Goal: Check status: Check status

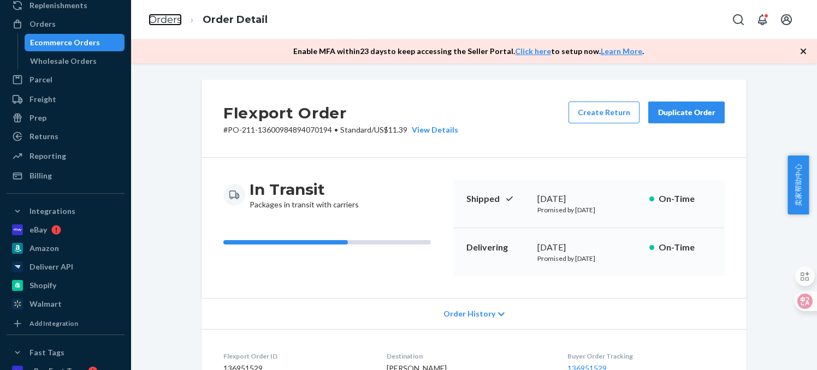
drag, startPoint x: 163, startPoint y: 16, endPoint x: 223, endPoint y: 63, distance: 76.3
click at [163, 16] on link "Orders" at bounding box center [164, 20] width 33 height 12
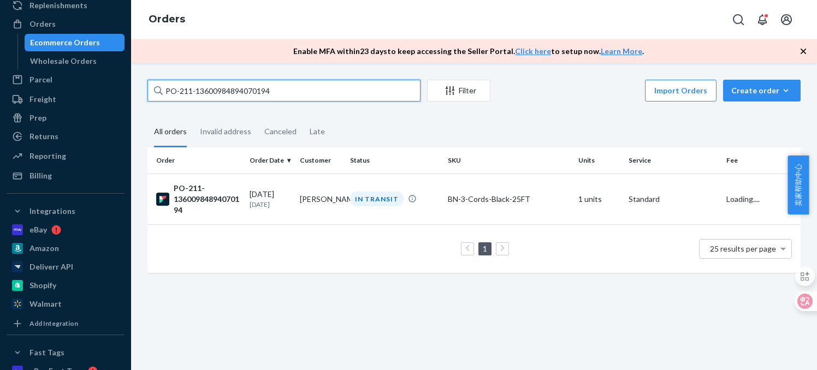
click at [233, 92] on input "PO-211-13600984894070194" at bounding box center [283, 91] width 273 height 22
paste input "04572827876471558"
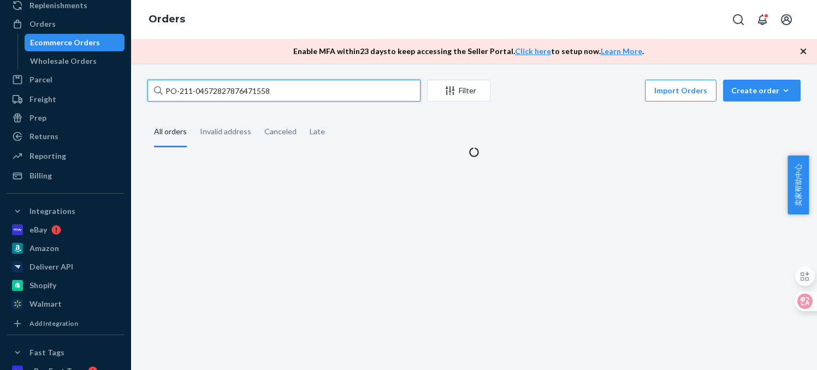
type input "PO-211-04572827876471558"
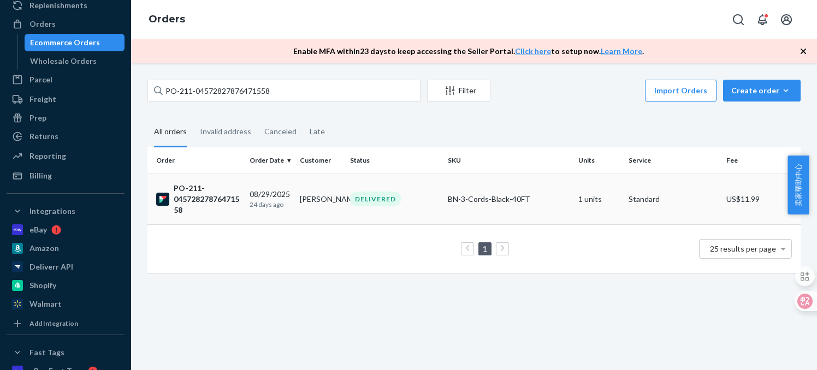
click at [210, 201] on div "PO-211-04572827876471558" at bounding box center [198, 199] width 85 height 33
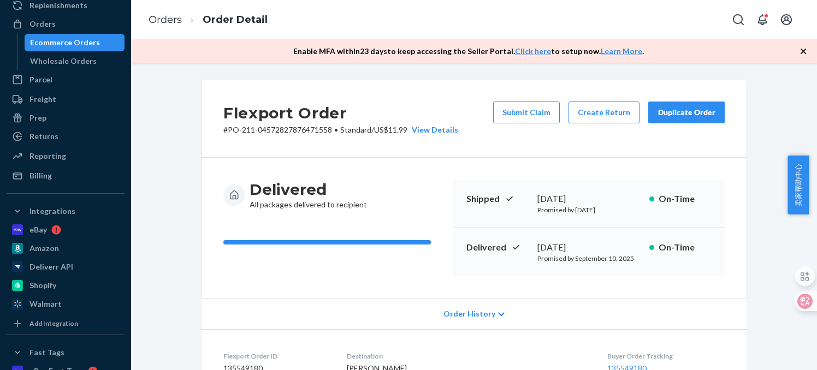
scroll to position [328, 0]
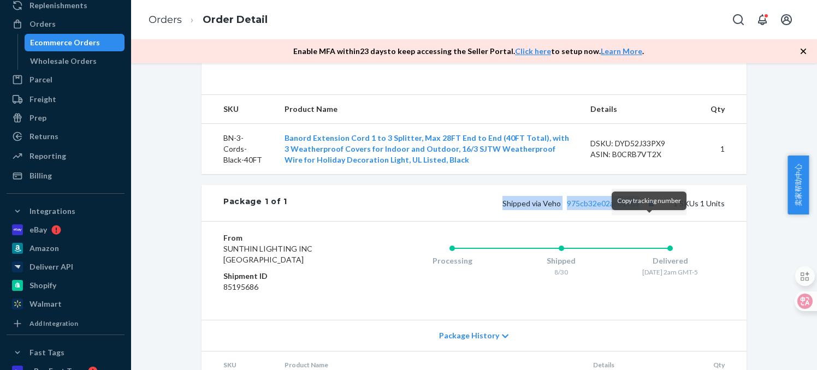
drag, startPoint x: 499, startPoint y: 224, endPoint x: 641, endPoint y: 225, distance: 142.5
click at [641, 210] on div "Shipped via Veho 975cb32e02ac819b9 1 SKUs 1 Units" at bounding box center [505, 203] width 437 height 14
copy span "Shipped via Veho 975cb32e02ac819b9"
click at [594, 208] on link "975cb32e02ac819b9" at bounding box center [603, 203] width 73 height 9
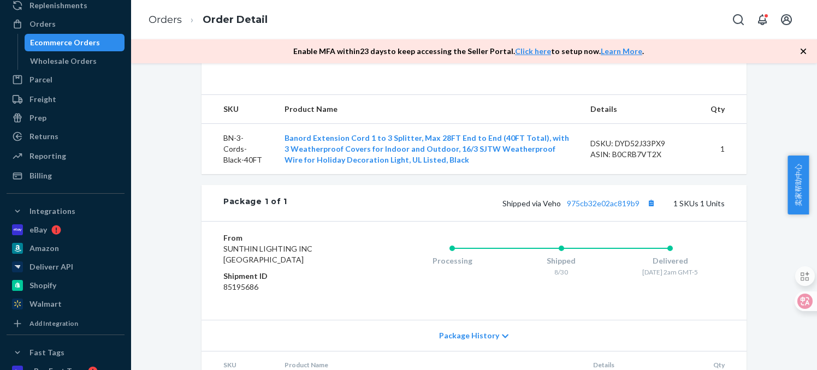
click at [186, 223] on div "Flexport Order # PO-211-04572827876471558 • Standard / US$11.99 View Details Su…" at bounding box center [473, 97] width 669 height 690
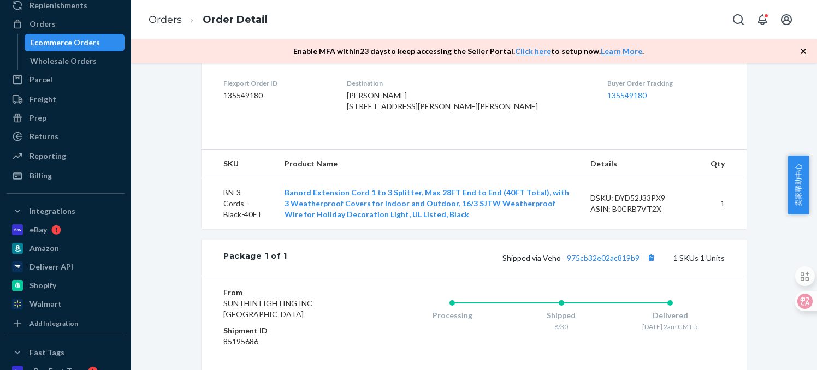
scroll to position [273, 0]
drag, startPoint x: 168, startPoint y: 22, endPoint x: 205, endPoint y: 60, distance: 52.5
click at [168, 22] on link "Orders" at bounding box center [164, 20] width 33 height 12
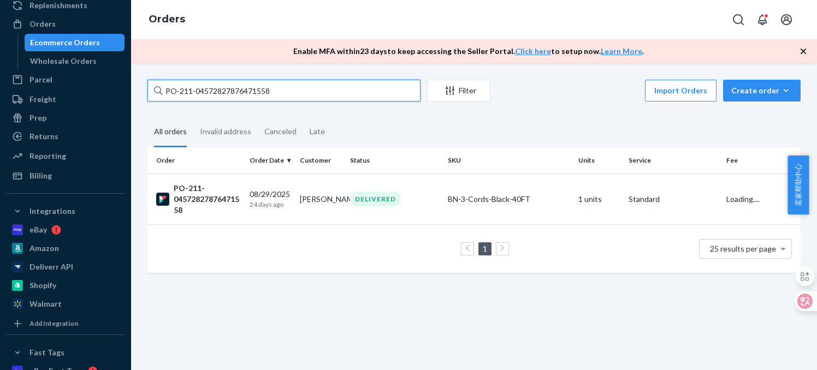
click at [210, 90] on input "PO-211-04572827876471558" at bounding box center [283, 91] width 273 height 22
paste input "15724765276790624"
type input "PO-211-15724765276790624"
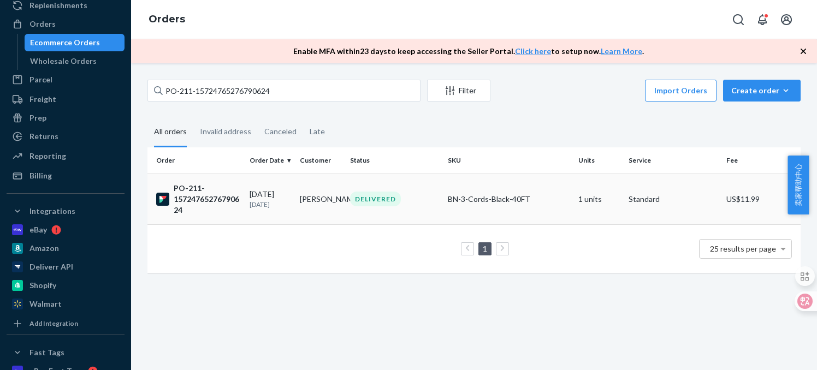
click at [217, 200] on div "PO-211-15724765276790624" at bounding box center [198, 199] width 85 height 33
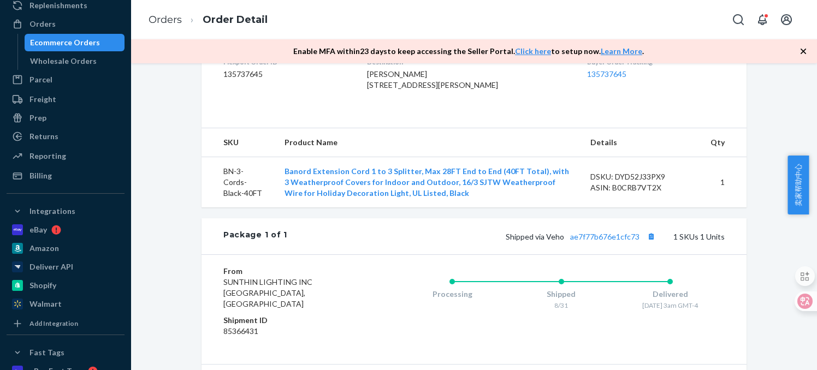
scroll to position [295, 0]
drag, startPoint x: 504, startPoint y: 258, endPoint x: 638, endPoint y: 255, distance: 133.8
click at [638, 243] on div "Shipped via Veho ae7f77b676e1cfc73 1 SKUs 1 Units" at bounding box center [505, 236] width 437 height 14
copy span "Shipped via Veho ae7f77b676e1cfc73"
click at [608, 241] on link "ae7f77b676e1cfc73" at bounding box center [604, 235] width 69 height 9
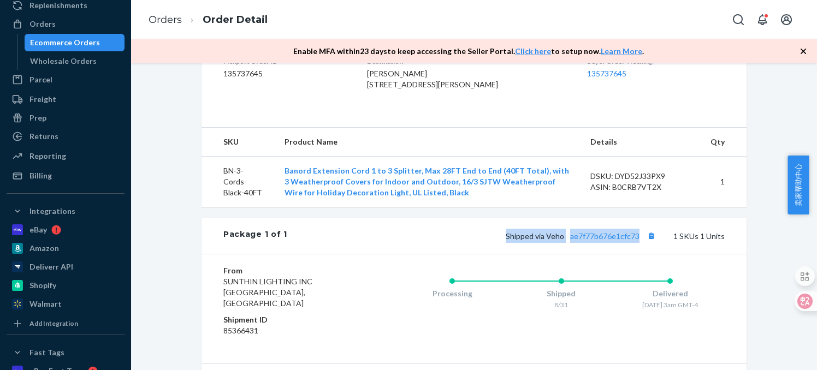
click at [764, 248] on div "Flexport Order # PO-211-15724765276790624 • Standard / US$11.99 View Details Su…" at bounding box center [473, 135] width 669 height 701
click at [803, 51] on icon "button" at bounding box center [802, 51] width 5 height 5
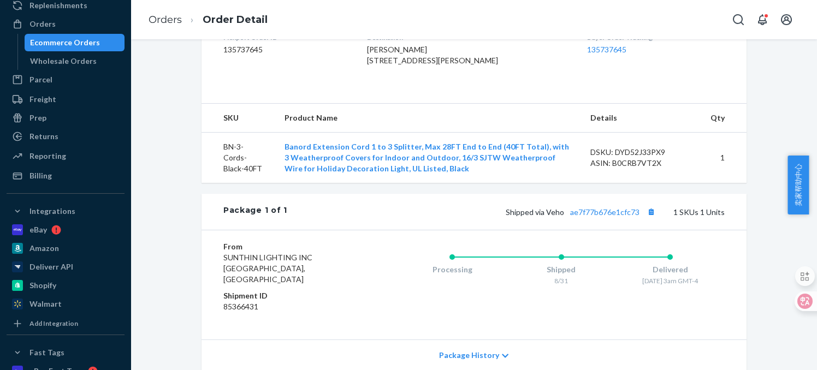
scroll to position [240, 0]
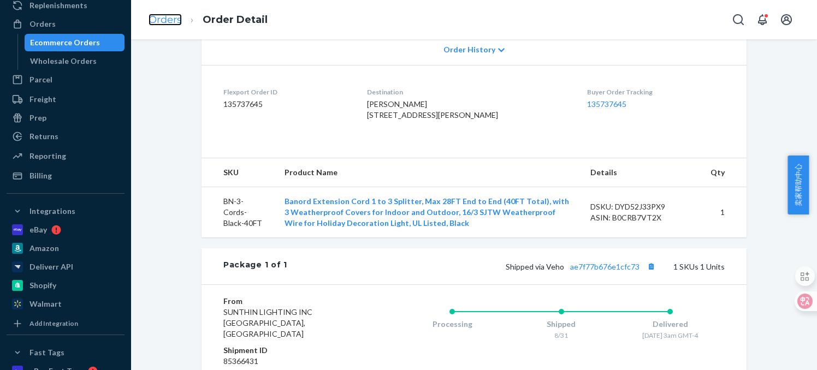
click at [167, 21] on link "Orders" at bounding box center [164, 20] width 33 height 12
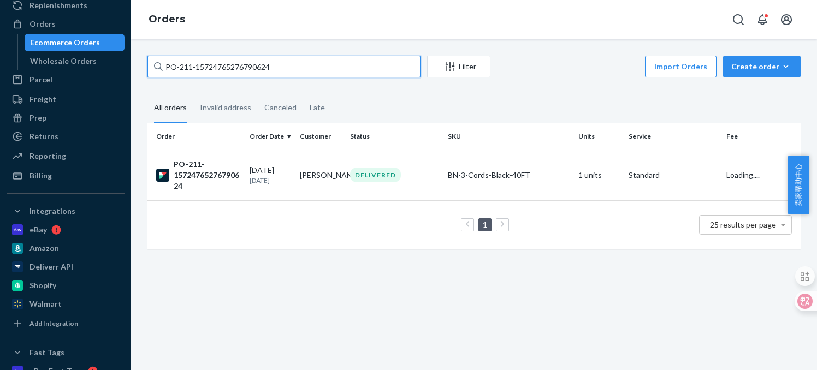
click at [203, 70] on input "PO-211-15724765276790624" at bounding box center [283, 67] width 273 height 22
click at [203, 69] on input "PO-211-15724765276790624" at bounding box center [283, 67] width 273 height 22
paste input "73565727350815"
type input "PO-211-15773565727350815"
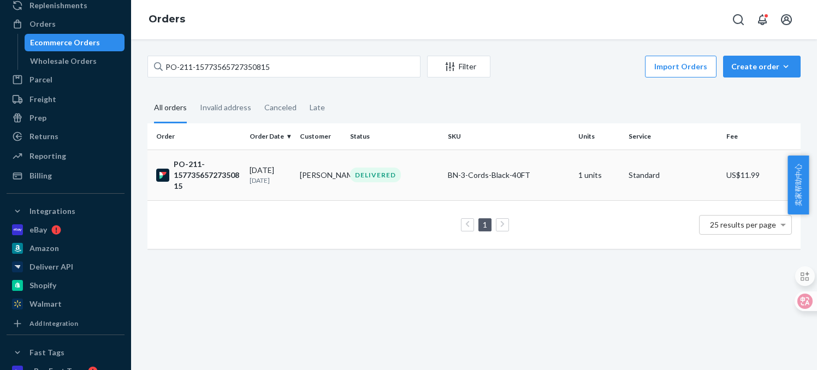
click at [206, 173] on div "PO-211-15773565727350815" at bounding box center [198, 175] width 85 height 33
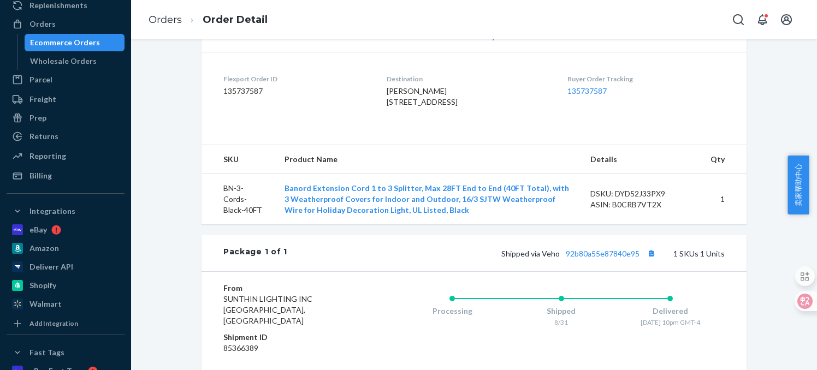
scroll to position [273, 0]
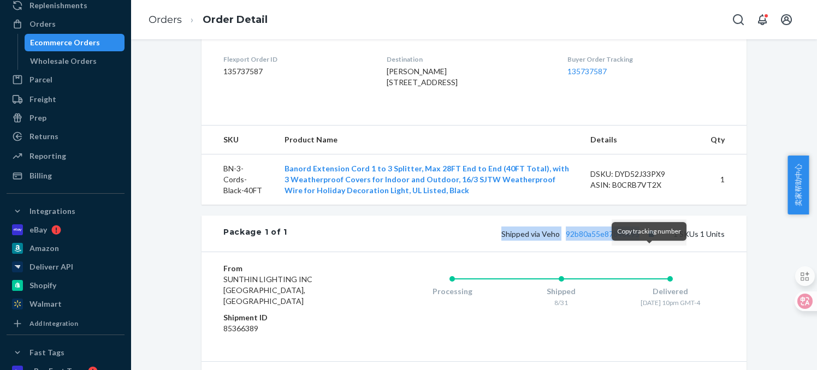
drag, startPoint x: 494, startPoint y: 254, endPoint x: 646, endPoint y: 257, distance: 152.9
click at [646, 241] on div "Shipped via Veho 92b80a55e87840e95 1 SKUs 1 Units" at bounding box center [505, 234] width 437 height 14
copy span "Shipped via Veho 92b80a55e87840e95"
click at [614, 239] on link "92b80a55e87840e95" at bounding box center [603, 233] width 74 height 9
click at [173, 21] on link "Orders" at bounding box center [164, 20] width 33 height 12
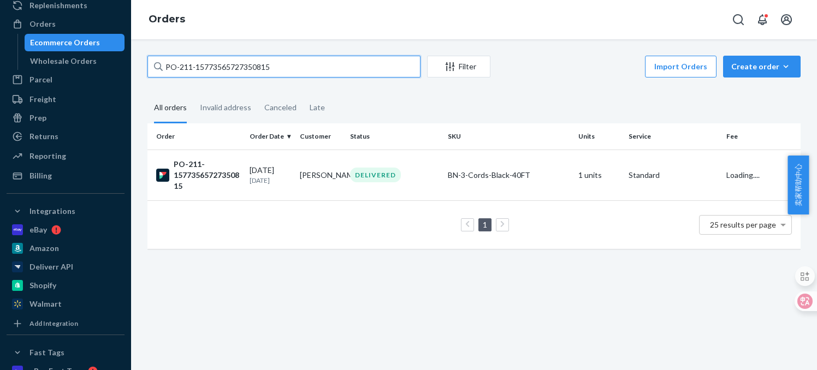
click at [237, 68] on input "PO-211-15773565727350815" at bounding box center [283, 67] width 273 height 22
paste input "1138166001273898"
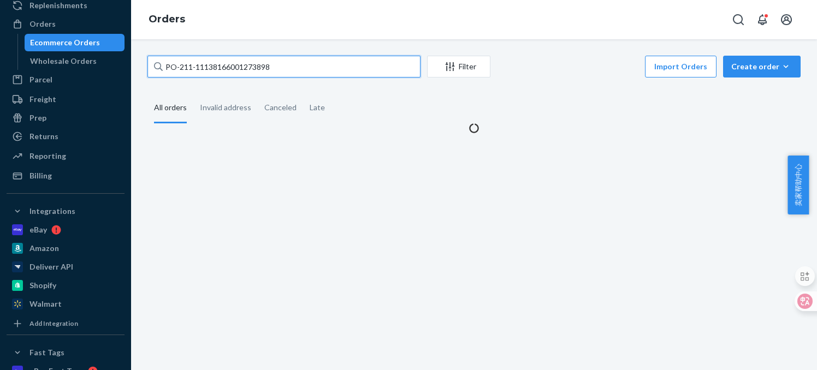
type input "PO-211-11138166001273898"
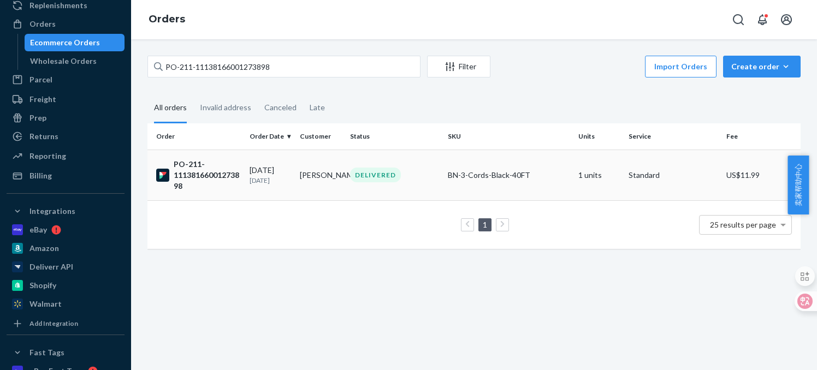
click at [223, 176] on div "PO-211-11138166001273898" at bounding box center [198, 175] width 85 height 33
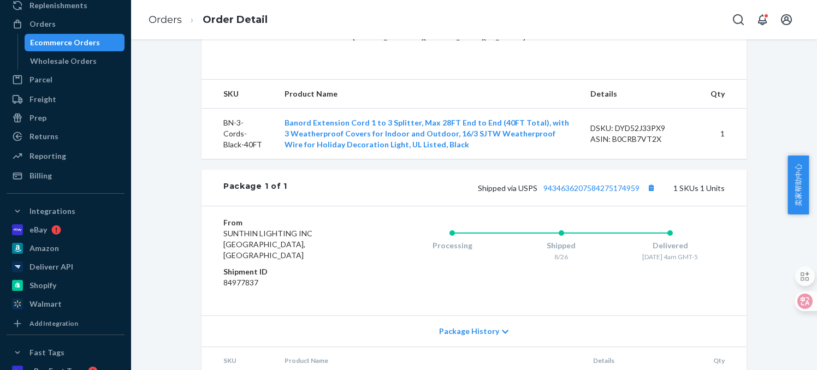
scroll to position [320, 0]
drag, startPoint x: 474, startPoint y: 210, endPoint x: 635, endPoint y: 206, distance: 161.1
click at [635, 194] on div "Shipped via USPS 9434636207584275174959 1 SKUs 1 Units" at bounding box center [505, 187] width 437 height 14
copy span "Shipped via USPS 9434636207584275174959"
click at [575, 192] on link "9434636207584275174959" at bounding box center [591, 186] width 96 height 9
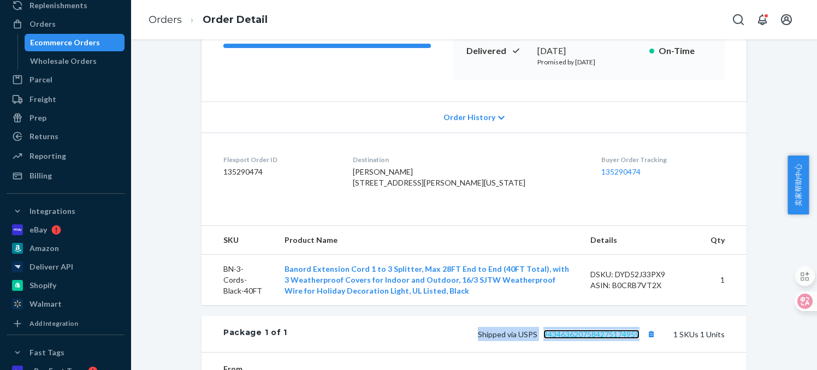
scroll to position [211, 0]
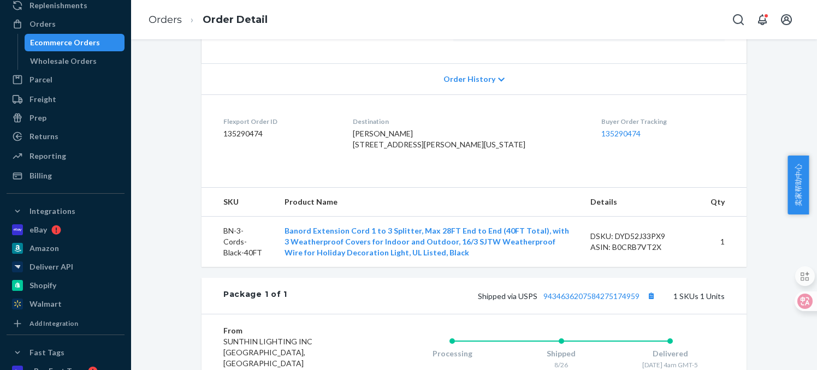
click at [168, 161] on div "Flexport Order # PO-211-11138166001273898 • Standard / US$11.99 View Details Su…" at bounding box center [473, 195] width 669 height 701
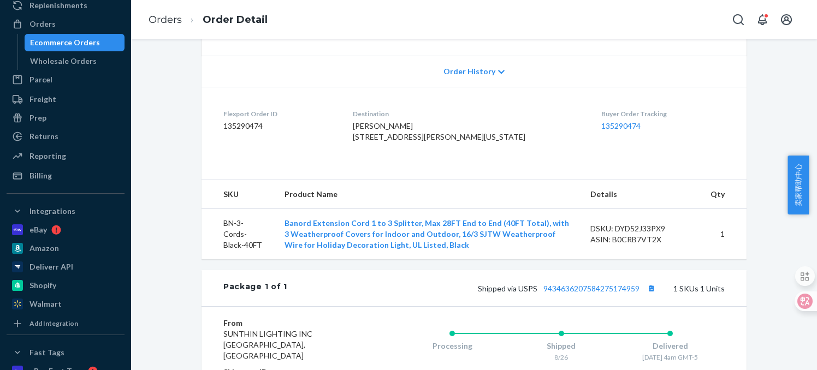
scroll to position [273, 0]
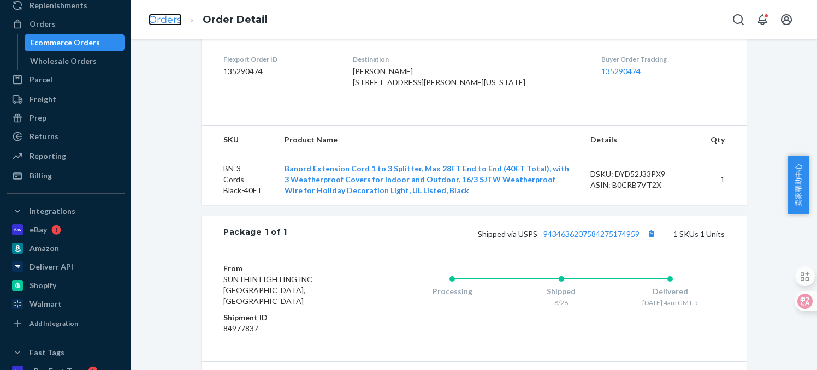
click at [171, 20] on link "Orders" at bounding box center [164, 20] width 33 height 12
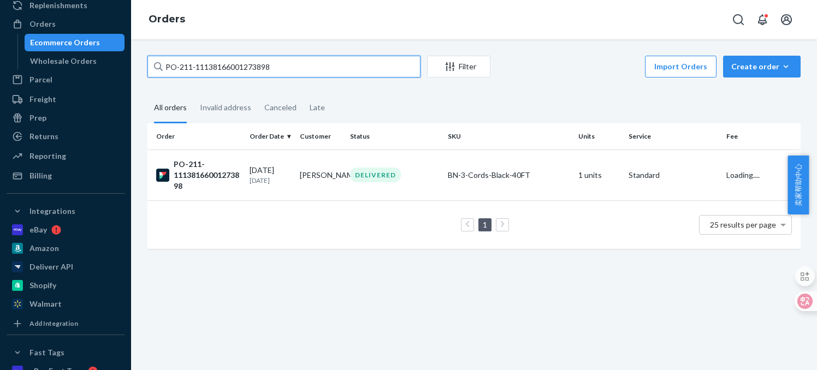
click at [202, 69] on input "PO-211-11138166001273898" at bounding box center [283, 67] width 273 height 22
paste input "09517425273783"
type input "PO-211-11109517425273783"
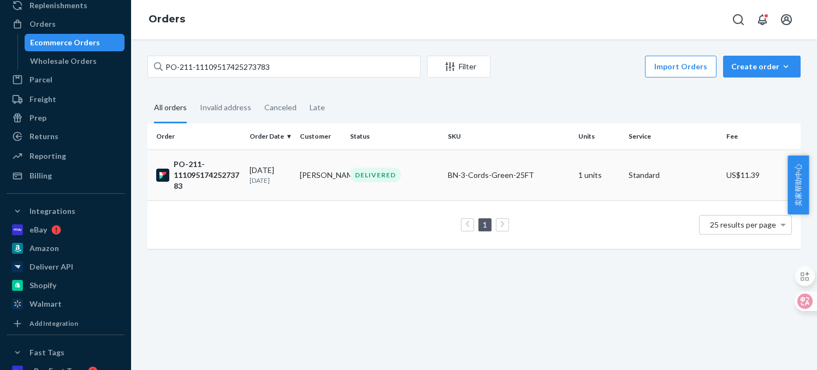
click at [207, 177] on div "PO-211-11109517425273783" at bounding box center [198, 175] width 85 height 33
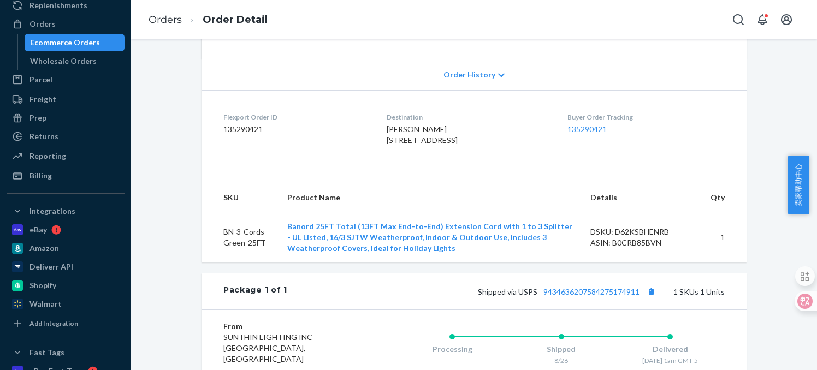
scroll to position [273, 0]
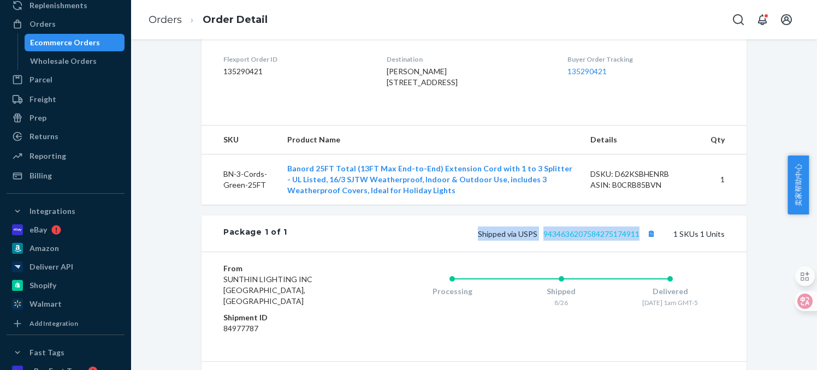
drag, startPoint x: 472, startPoint y: 256, endPoint x: 635, endPoint y: 257, distance: 163.2
click at [635, 241] on div "Shipped via USPS 9434636207584275174911 1 SKUs 1 Units" at bounding box center [505, 234] width 437 height 14
drag, startPoint x: 635, startPoint y: 257, endPoint x: 629, endPoint y: 255, distance: 6.8
copy span "Shipped via USPS 9434636207584275174911"
click at [611, 239] on link "9434636207584275174911" at bounding box center [591, 233] width 96 height 9
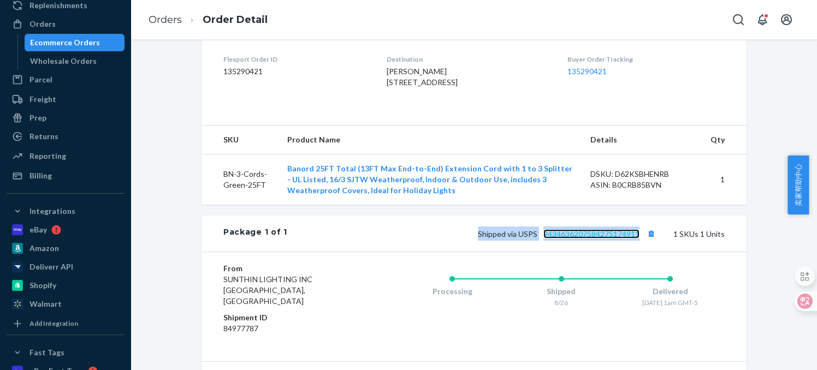
scroll to position [218, 0]
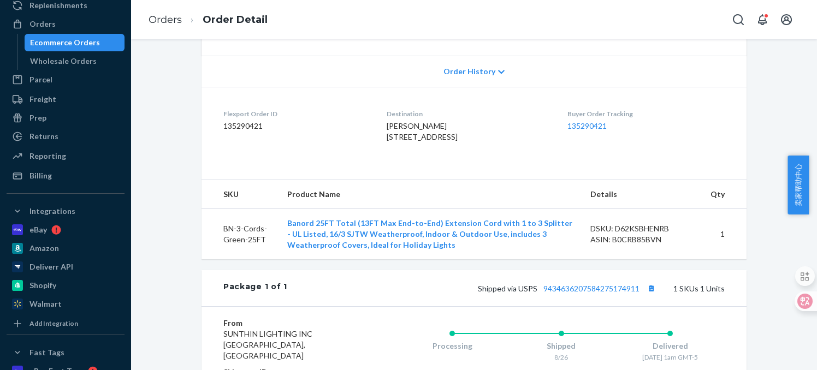
click at [183, 197] on div "Flexport Order # PO-211-11109517425273783 • Standard / US$11.39 View Details Su…" at bounding box center [473, 187] width 669 height 701
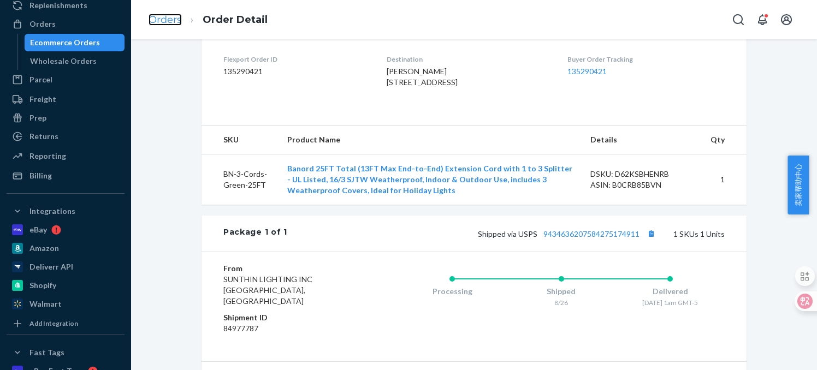
click at [154, 18] on link "Orders" at bounding box center [164, 20] width 33 height 12
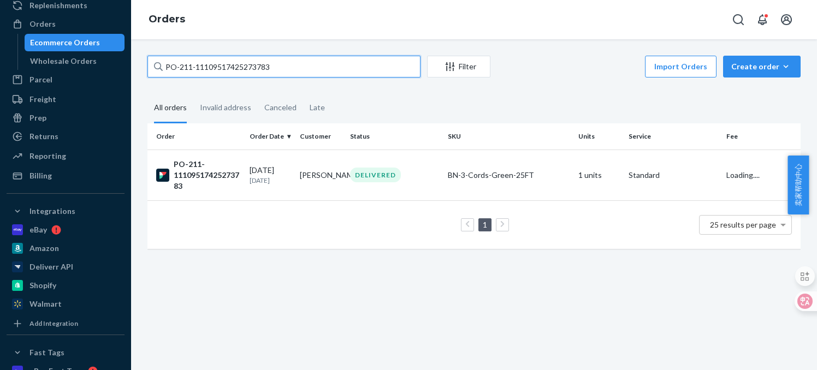
click at [221, 71] on input "PO-211-11109517425273783" at bounding box center [283, 67] width 273 height 22
paste input "08299162332793412"
type input "PO-211-08299162332793412"
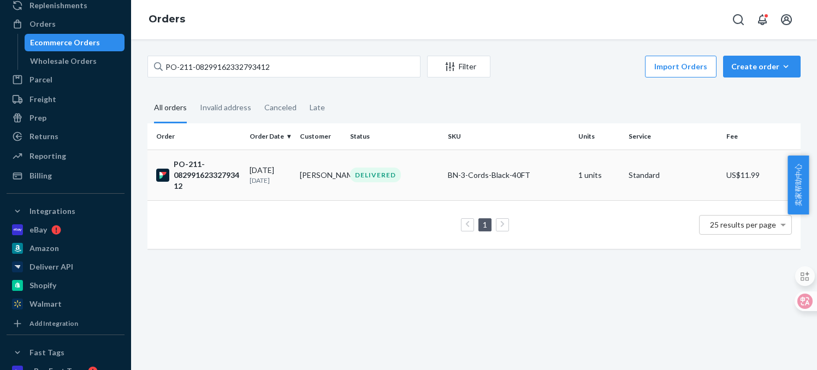
click at [214, 177] on div "PO-211-08299162332793412" at bounding box center [198, 175] width 85 height 33
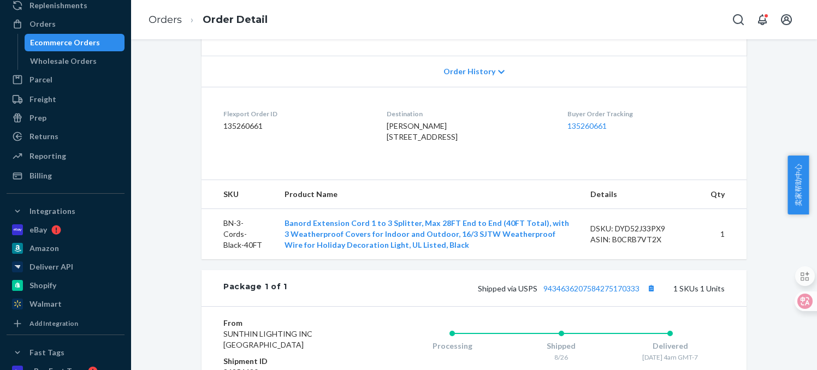
scroll to position [273, 0]
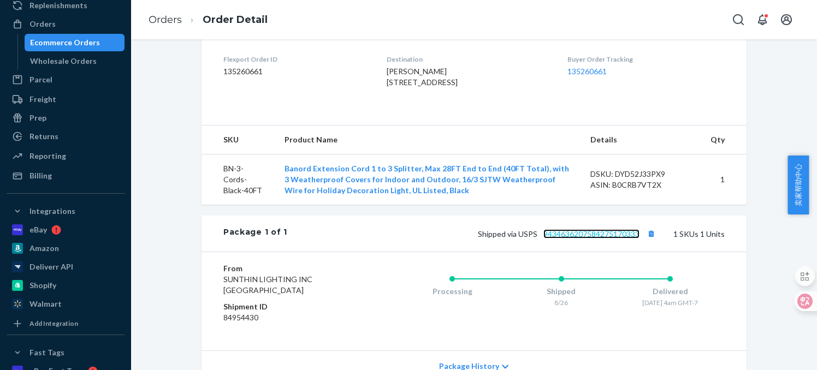
click at [616, 239] on link "9434636207584275170333" at bounding box center [591, 233] width 96 height 9
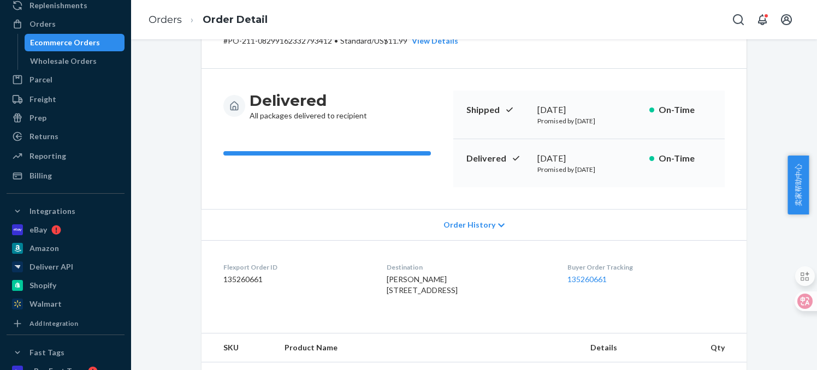
scroll to position [0, 0]
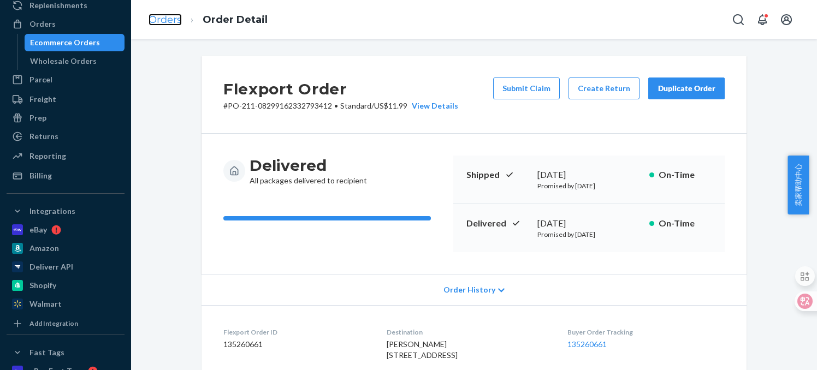
click at [167, 22] on link "Orders" at bounding box center [164, 20] width 33 height 12
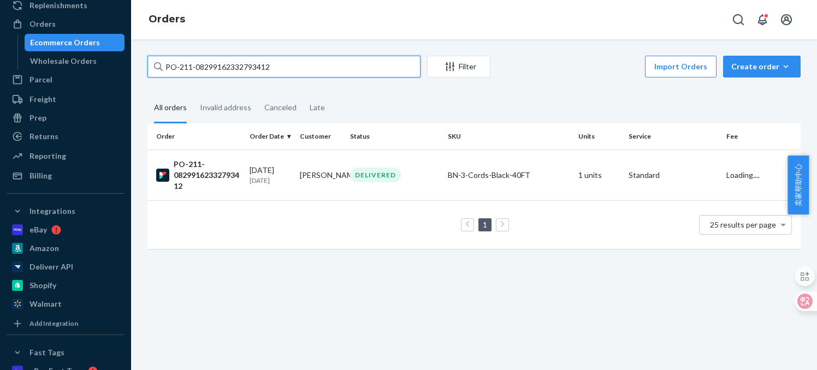
click at [207, 70] on input "PO-211-08299162332793412" at bounding box center [283, 67] width 273 height 22
paste input "11083767337593710"
type input "PO-211-11083767337593710"
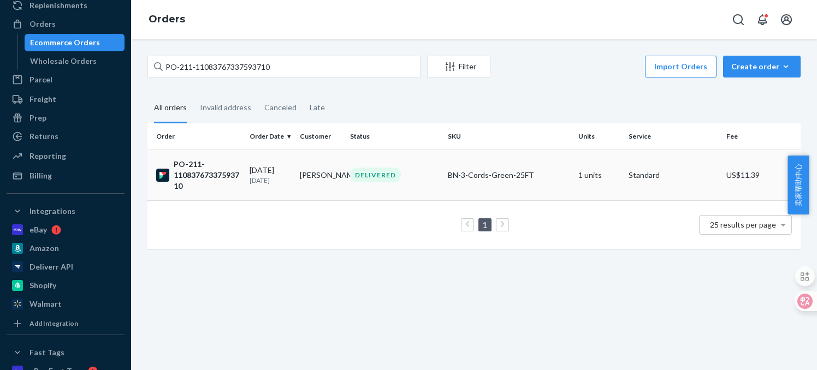
click at [211, 177] on div "PO-211-11083767337593710" at bounding box center [198, 175] width 85 height 33
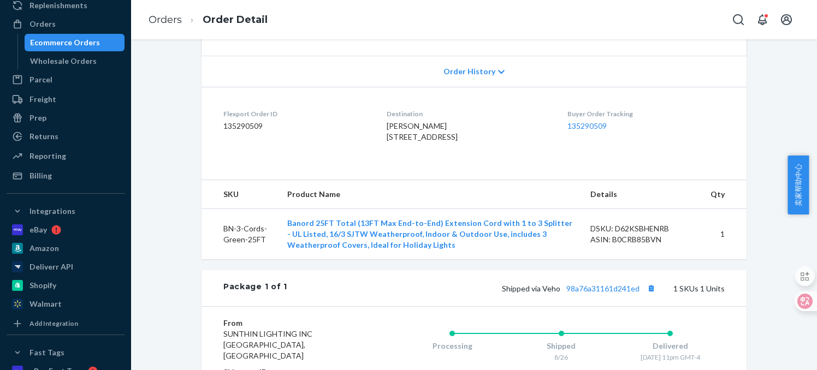
scroll to position [273, 0]
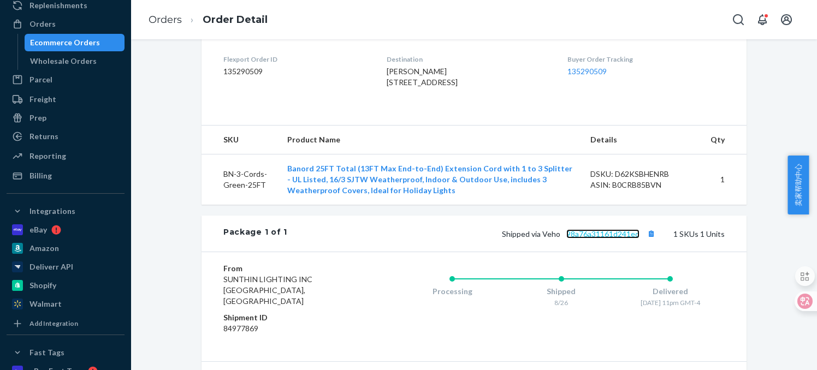
click at [615, 239] on link "98a76a31161d241ed" at bounding box center [602, 233] width 73 height 9
drag, startPoint x: 178, startPoint y: 16, endPoint x: 193, endPoint y: 42, distance: 30.3
click at [178, 16] on link "Orders" at bounding box center [164, 20] width 33 height 12
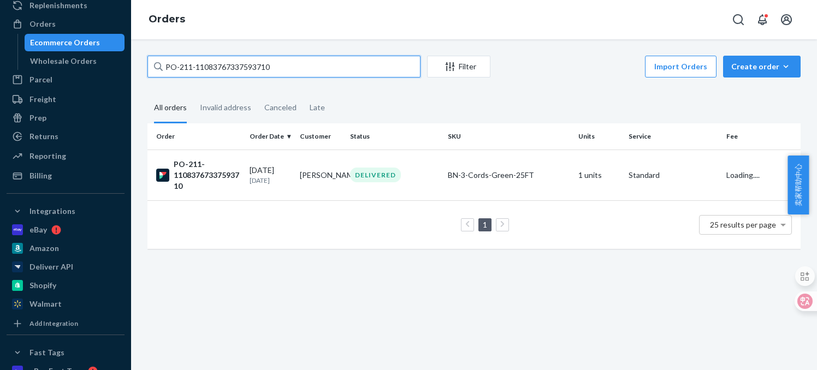
click at [218, 66] on input "PO-211-11083767337593710" at bounding box center [283, 67] width 273 height 22
paste input "541520056950214"
type input "PO-211-11541520056950214"
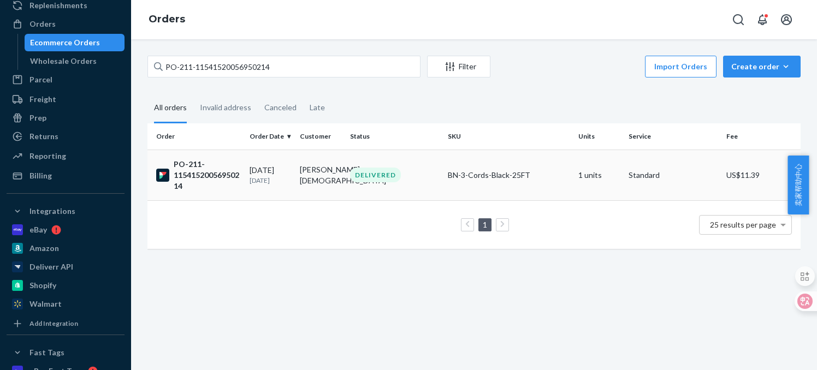
click at [201, 172] on div "PO-211-11541520056950214" at bounding box center [198, 175] width 85 height 33
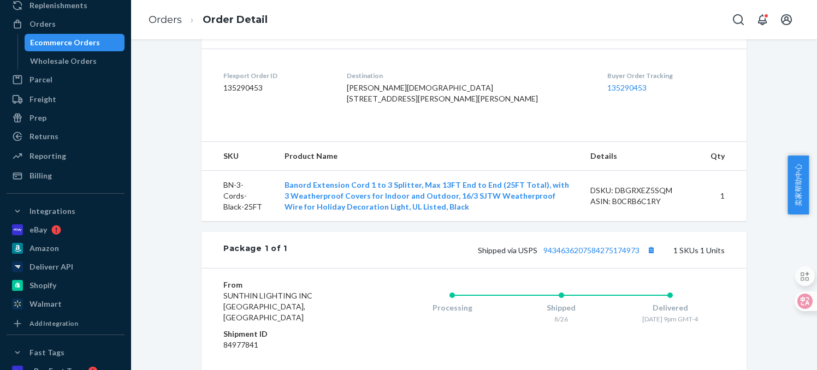
scroll to position [257, 0]
click at [570, 254] on link "9434636207584275174973" at bounding box center [591, 249] width 96 height 9
drag, startPoint x: 161, startPoint y: 24, endPoint x: 192, endPoint y: 49, distance: 40.4
click at [161, 24] on link "Orders" at bounding box center [164, 20] width 33 height 12
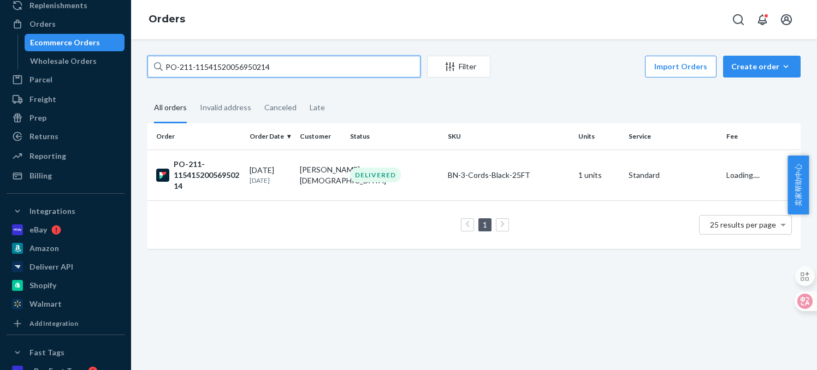
click at [221, 61] on input "PO-211-11541520056950214" at bounding box center [283, 67] width 273 height 22
paste input "04153545416313291"
type input "PO-211-04153545416313291"
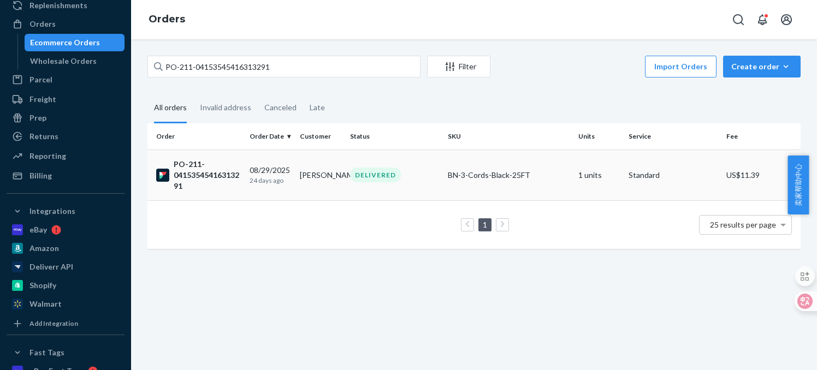
click at [201, 176] on div "PO-211-04153545416313291" at bounding box center [198, 175] width 85 height 33
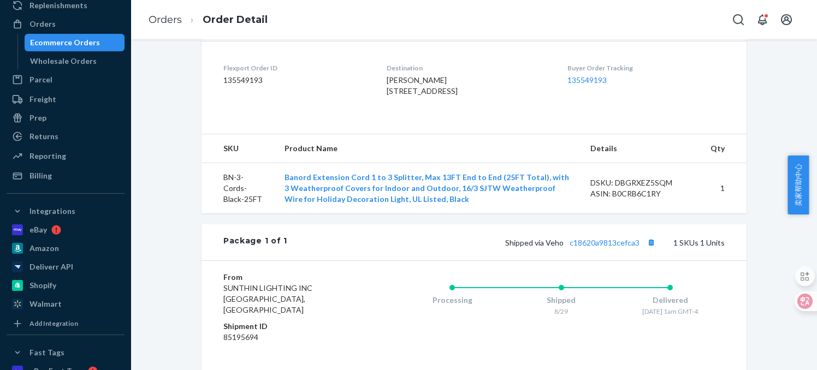
scroll to position [265, 0]
click at [617, 246] on link "c18620a9813cefca3" at bounding box center [604, 241] width 70 height 9
drag, startPoint x: 164, startPoint y: 16, endPoint x: 186, endPoint y: 46, distance: 37.1
click at [164, 16] on link "Orders" at bounding box center [164, 20] width 33 height 12
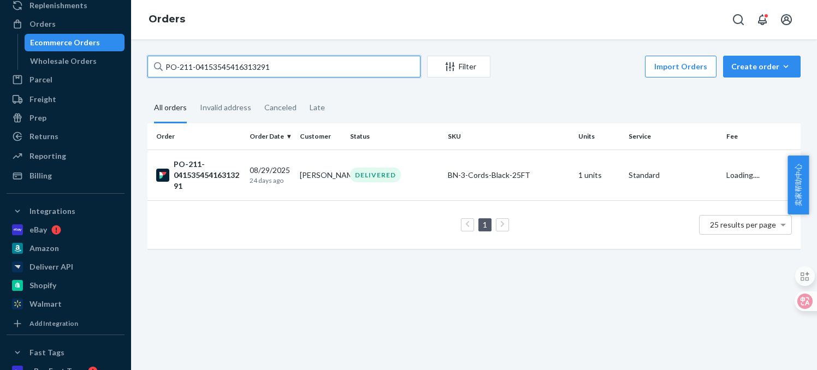
click at [209, 64] on input "PO-211-04153545416313291" at bounding box center [283, 67] width 273 height 22
paste input "0342583230072967"
type input "PO-211-00342583230072967"
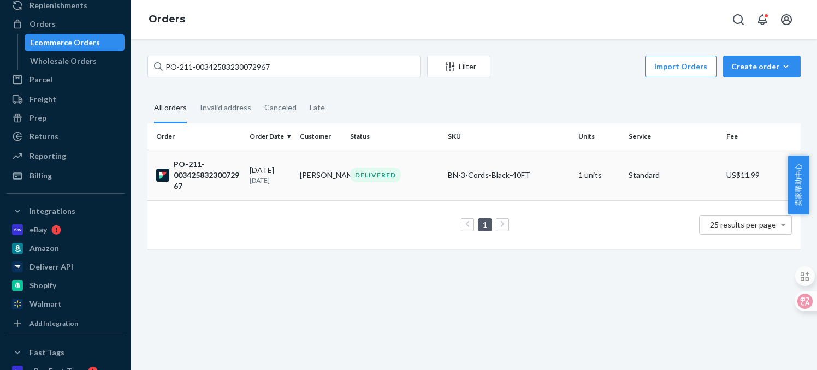
click at [201, 174] on div "PO-211-00342583230072967" at bounding box center [198, 175] width 85 height 33
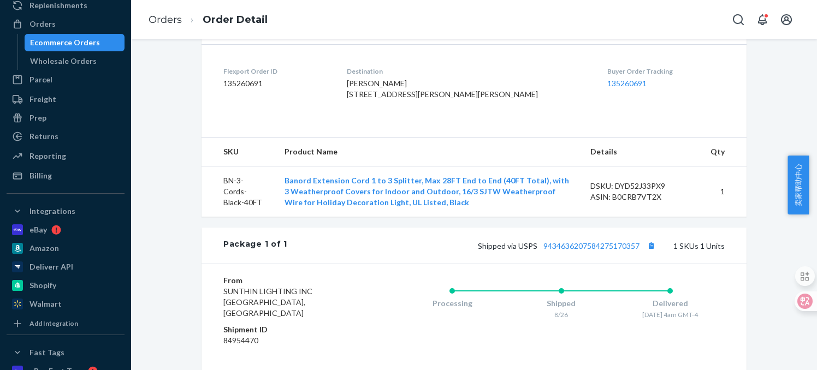
scroll to position [262, 0]
click at [612, 249] on link "9434636207584275170357" at bounding box center [591, 244] width 96 height 9
click at [153, 17] on link "Orders" at bounding box center [164, 20] width 33 height 12
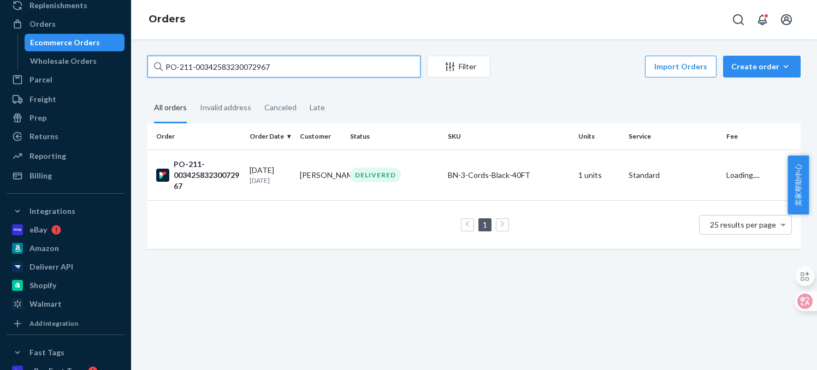
click at [223, 66] on input "PO-211-00342583230072967" at bounding box center [283, 67] width 273 height 22
paste input "8790244163190199"
type input "PO-211-08790244163190199"
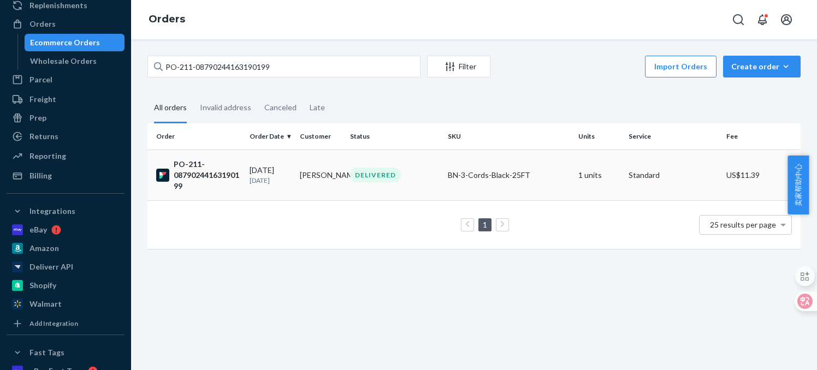
click at [199, 175] on div "PO-211-08790244163190199" at bounding box center [198, 175] width 85 height 33
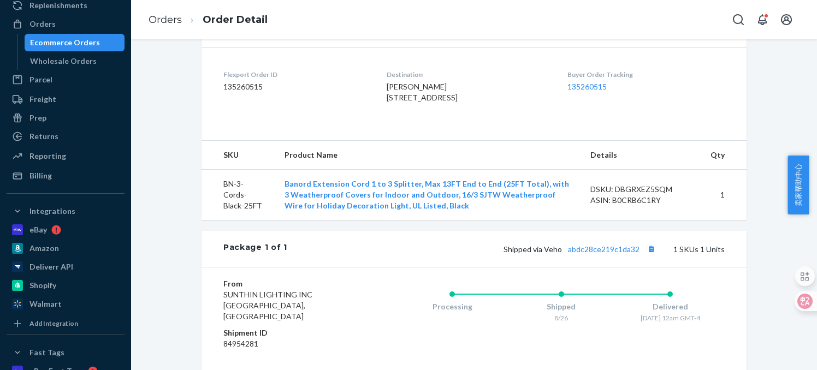
scroll to position [269, 0]
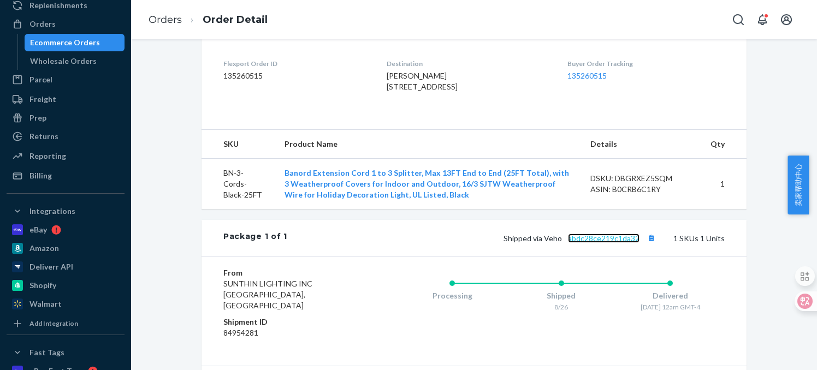
click at [611, 243] on link "abdc28ce219c1da32" at bounding box center [604, 238] width 72 height 9
click at [177, 18] on link "Orders" at bounding box center [164, 20] width 33 height 12
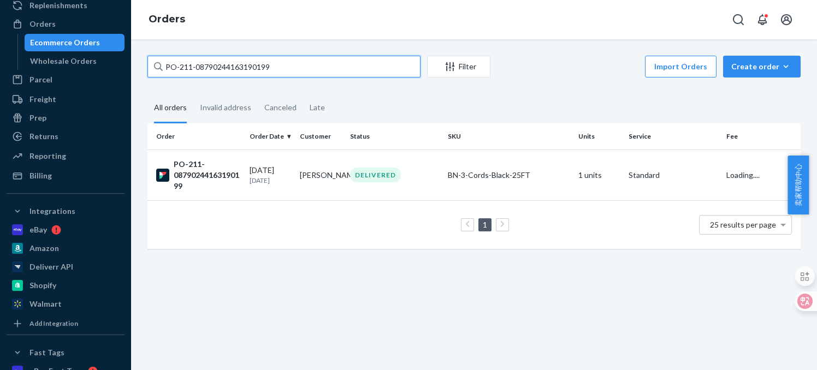
click at [201, 70] on input "PO-211-08790244163190199" at bounding box center [283, 67] width 273 height 22
paste input "19738405499512044"
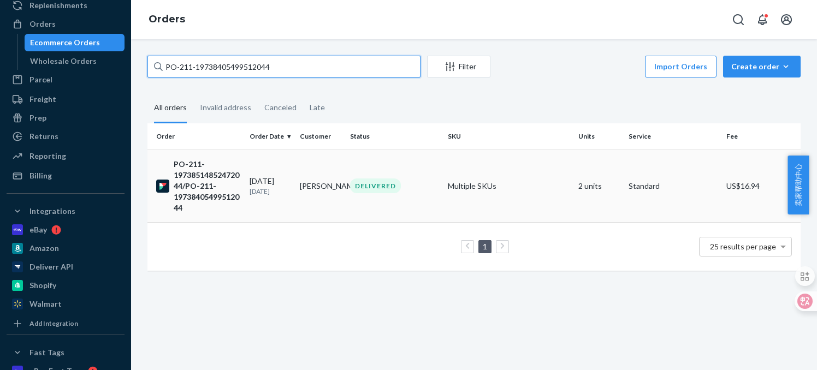
type input "PO-211-19738405499512044"
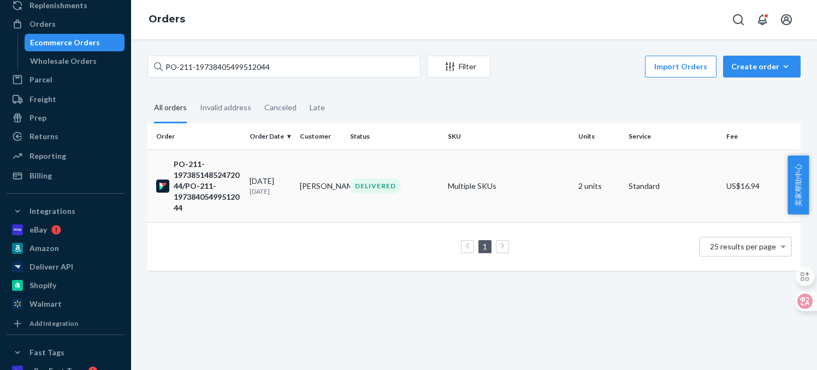
click at [206, 201] on div "PO-211-19738514852472044/PO-211-19738405499512044" at bounding box center [198, 186] width 85 height 55
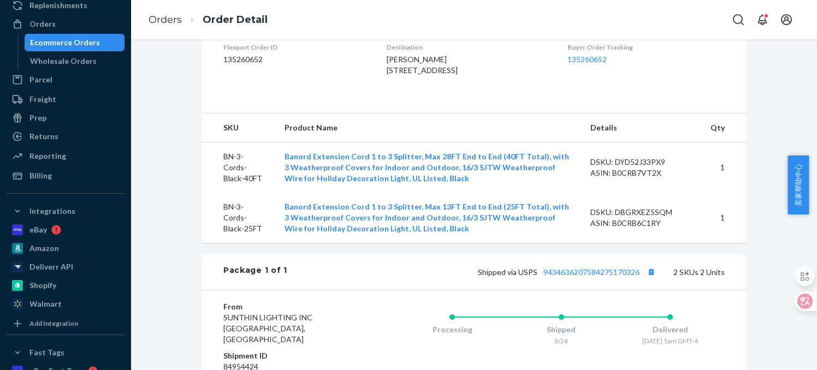
scroll to position [294, 0]
click at [609, 269] on div "Flexport Order # PO-211-19738514852472044/PO-211-19738405499512044 • Standard /…" at bounding box center [473, 160] width 545 height 799
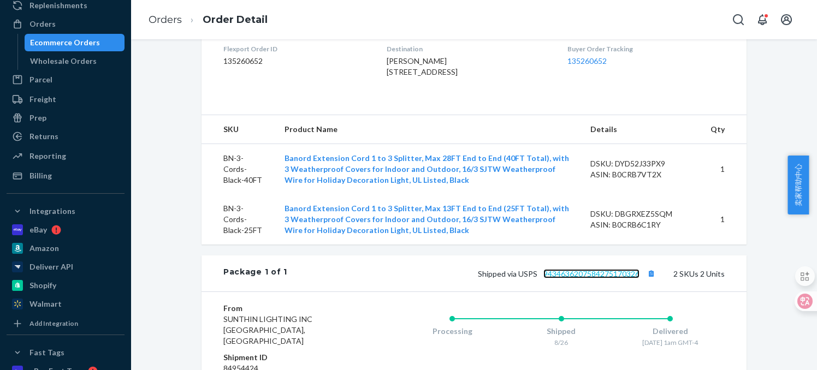
click at [601, 278] on link "9434636207584275170326" at bounding box center [591, 273] width 96 height 9
click at [164, 23] on link "Orders" at bounding box center [164, 20] width 33 height 12
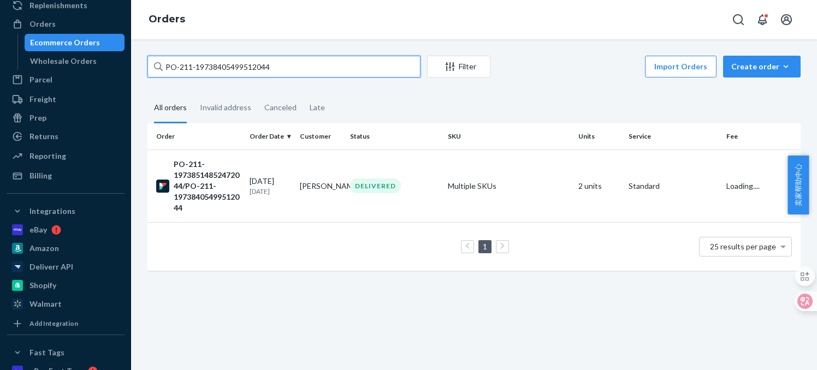
click at [231, 66] on input "PO-211-19738405499512044" at bounding box center [283, 67] width 273 height 22
paste input "842808023670622"
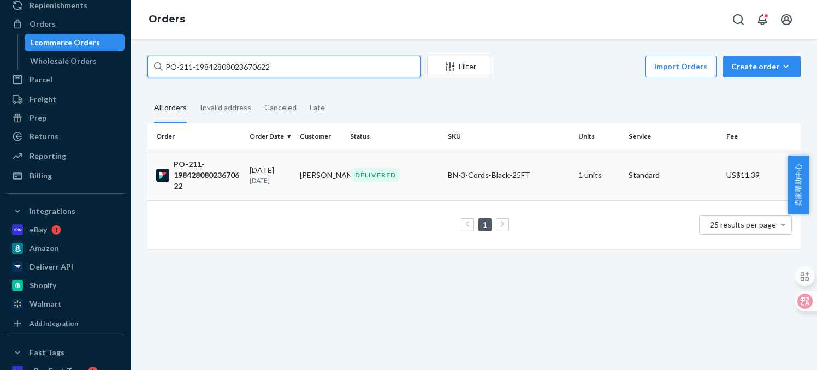
type input "PO-211-19842808023670622"
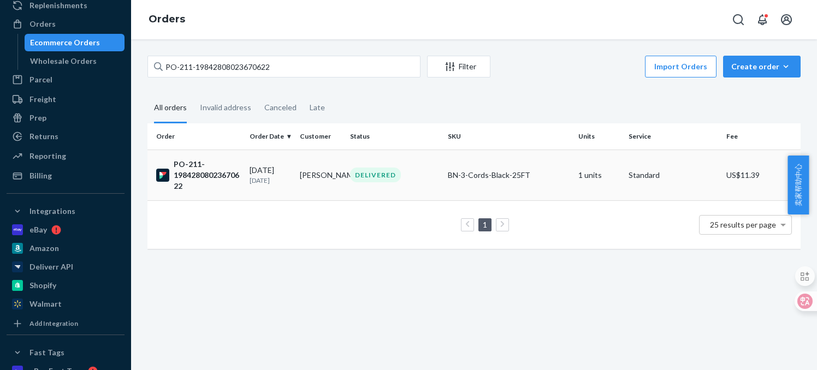
click at [200, 168] on div "PO-211-19842808023670622" at bounding box center [198, 175] width 85 height 33
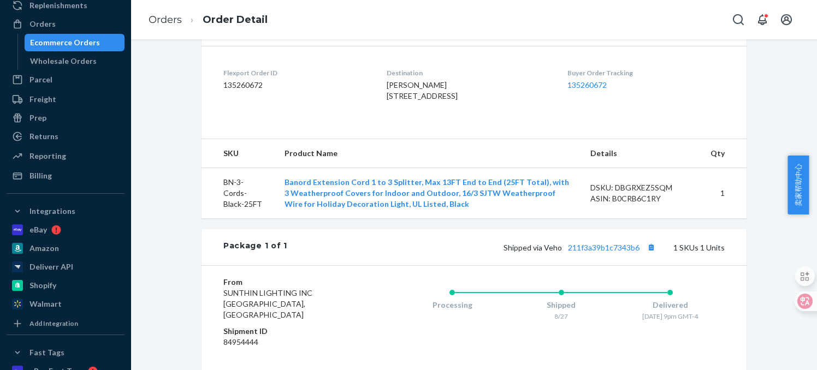
scroll to position [264, 0]
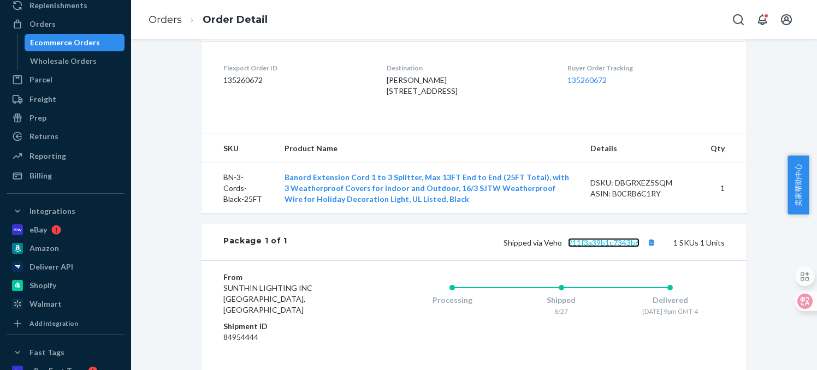
click at [621, 247] on link "211f3a39b1c7343b6" at bounding box center [604, 242] width 72 height 9
click at [164, 20] on link "Orders" at bounding box center [164, 20] width 33 height 12
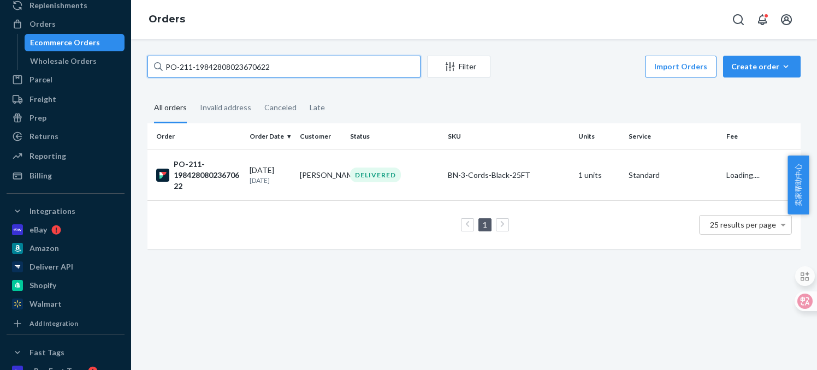
click at [197, 62] on input "PO-211-19842808023670622" at bounding box center [283, 67] width 273 height 22
paste input "00093771000953648"
type input "PO-211-00093771000953648"
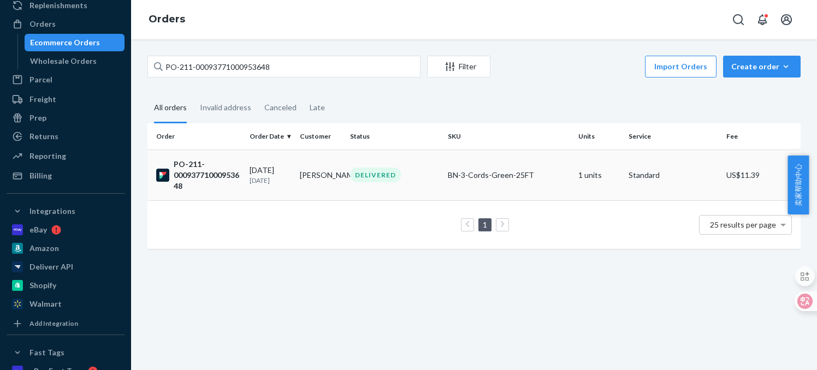
click at [212, 181] on div "PO-211-00093771000953648" at bounding box center [198, 175] width 85 height 33
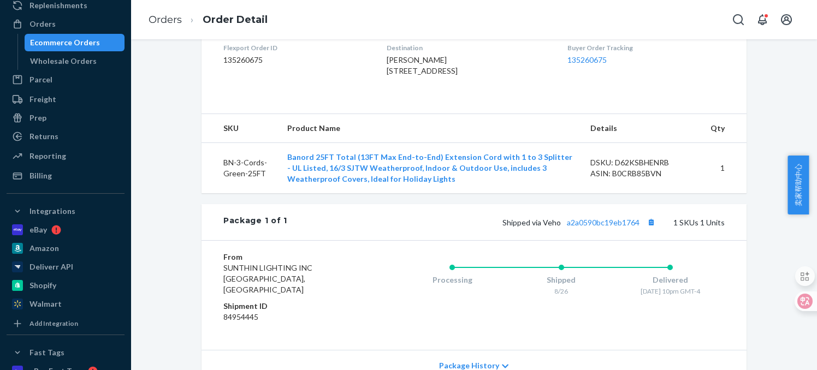
scroll to position [273, 0]
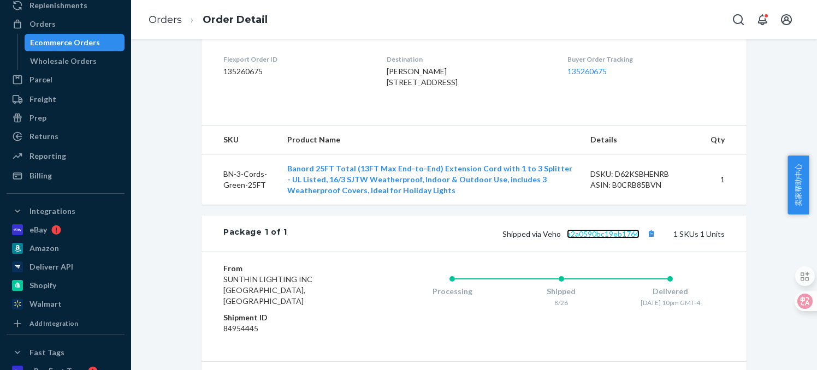
click at [614, 239] on link "a2a0590bc19eb1764" at bounding box center [603, 233] width 73 height 9
click at [162, 19] on link "Orders" at bounding box center [164, 20] width 33 height 12
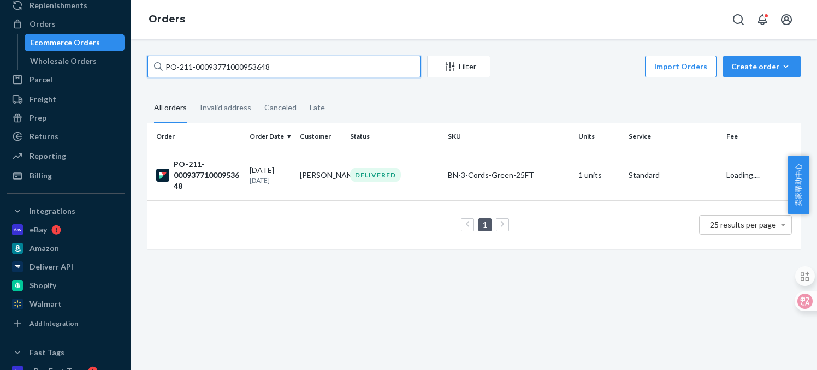
click at [193, 68] on input "PO-211-00093771000953648" at bounding box center [283, 67] width 273 height 22
paste input "11176950467192133"
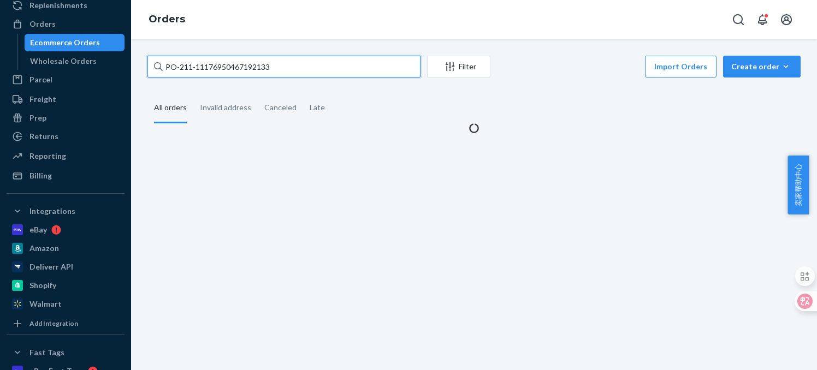
type input "PO-211-11176950467192133"
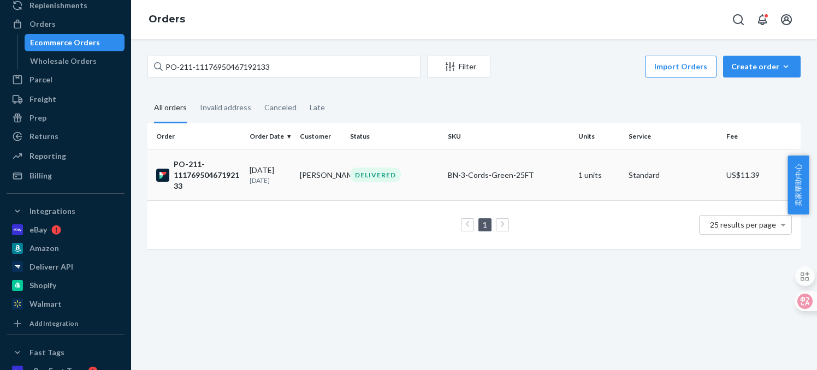
click at [205, 181] on div "PO-211-11176950467192133" at bounding box center [198, 175] width 85 height 33
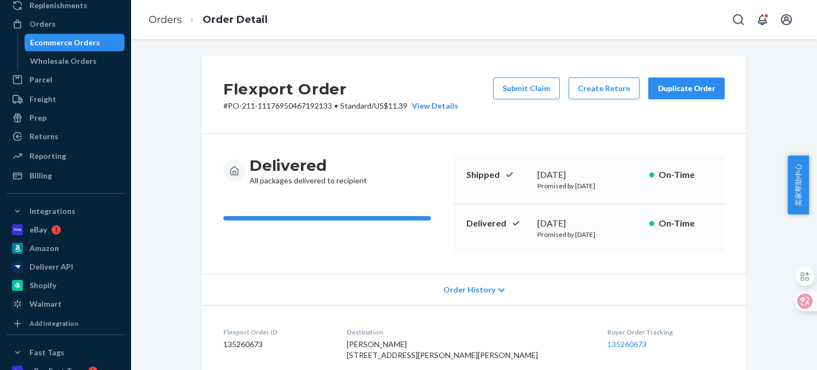
drag, startPoint x: 759, startPoint y: 123, endPoint x: 745, endPoint y: 125, distance: 14.4
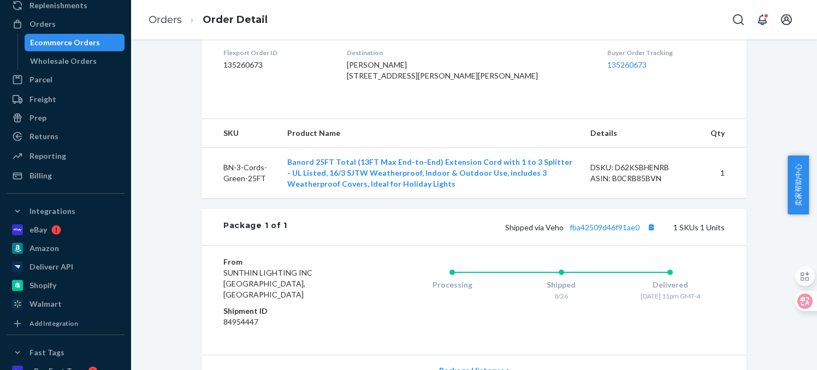
scroll to position [280, 0]
click at [620, 232] on link "fba42509d46f91ae0" at bounding box center [604, 227] width 70 height 9
drag, startPoint x: 169, startPoint y: 20, endPoint x: 175, endPoint y: 46, distance: 26.9
click at [169, 20] on link "Orders" at bounding box center [164, 20] width 33 height 12
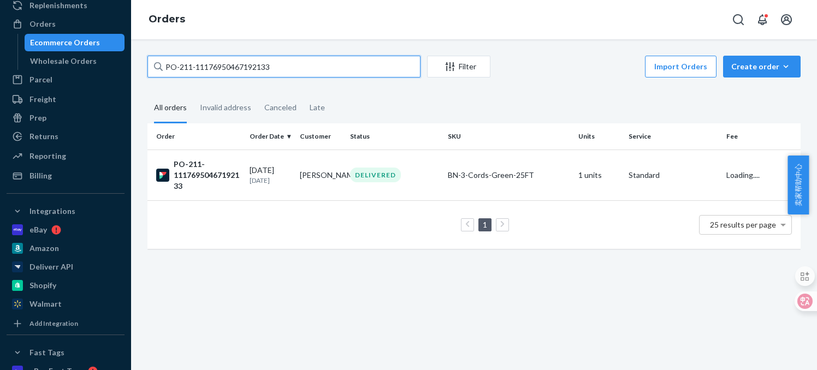
click at [189, 63] on input "PO-211-11176950467192133" at bounding box center [283, 67] width 273 height 22
paste input "9738514852472044"
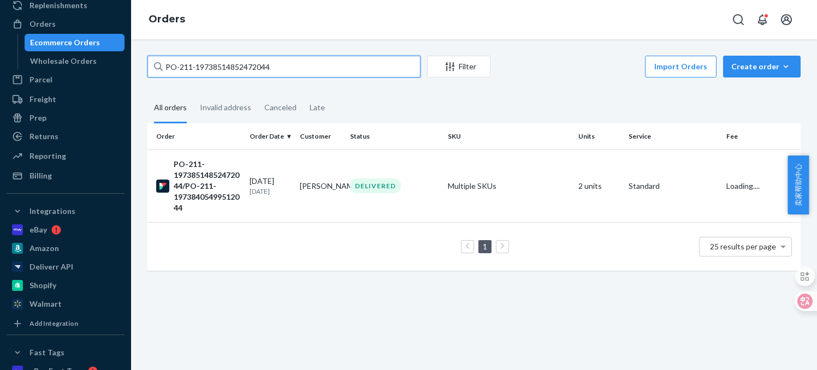
type input "PO-211-19738514852472044"
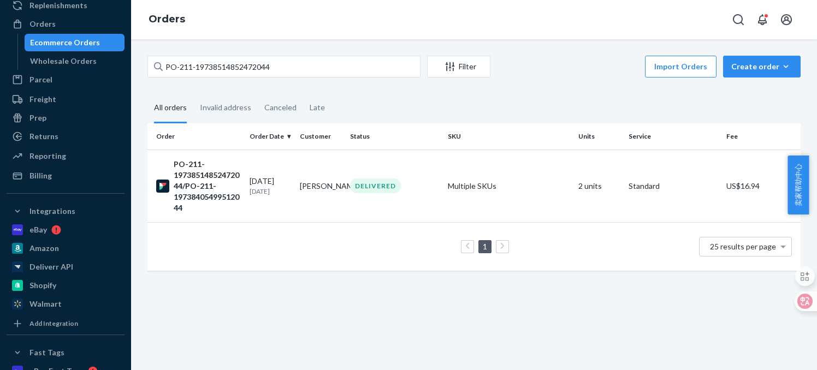
click at [208, 178] on div "PO-211-19738514852472044/PO-211-19738405499512044" at bounding box center [198, 186] width 85 height 55
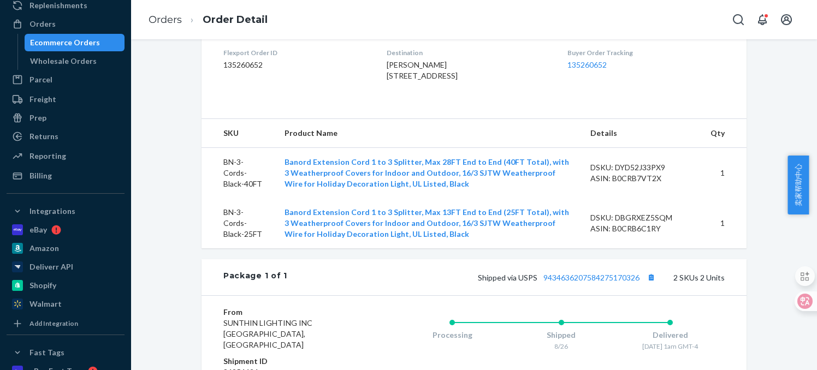
scroll to position [292, 0]
click at [601, 281] on link "9434636207584275170326" at bounding box center [591, 276] width 96 height 9
drag, startPoint x: 184, startPoint y: 14, endPoint x: 181, endPoint y: 20, distance: 6.6
click at [183, 15] on li "Order Detail" at bounding box center [225, 20] width 86 height 15
click at [179, 23] on link "Orders" at bounding box center [164, 20] width 33 height 12
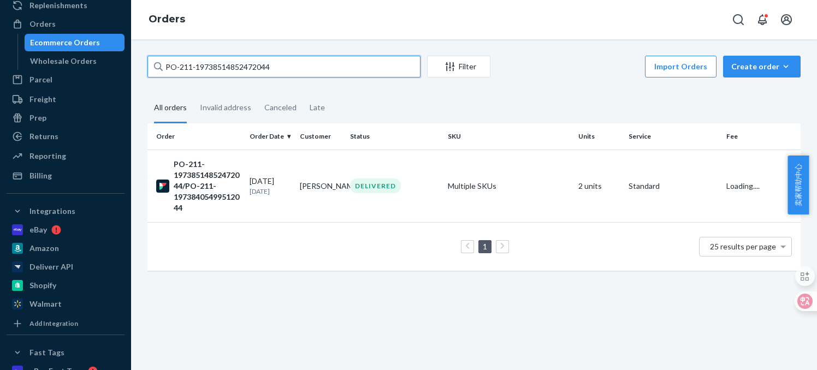
click at [206, 68] on input "PO-211-19738514852472044" at bounding box center [283, 67] width 273 height 22
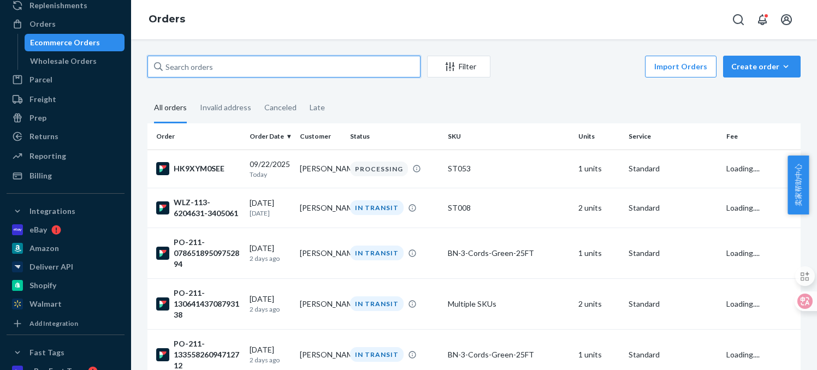
paste input "PO-211-19571721226873038"
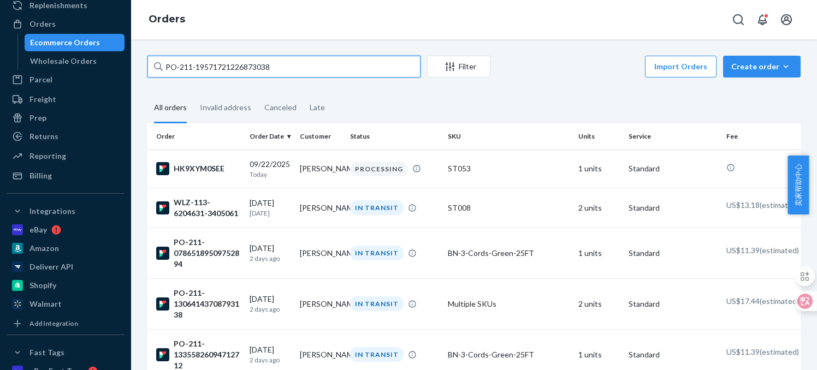
type input "PO-211-19571721226873038"
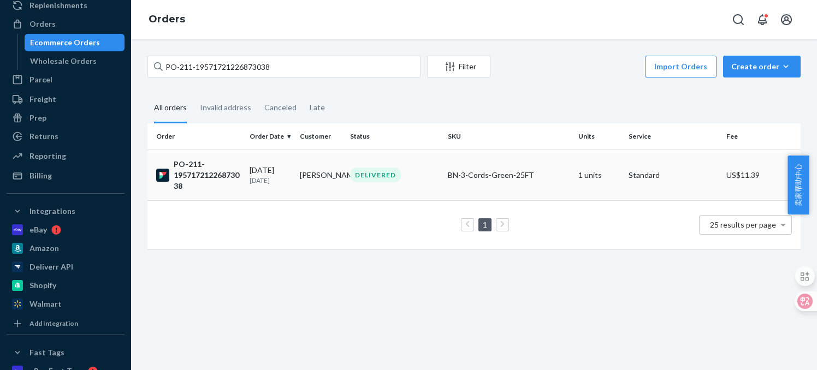
click at [194, 180] on div "PO-211-19571721226873038" at bounding box center [198, 175] width 85 height 33
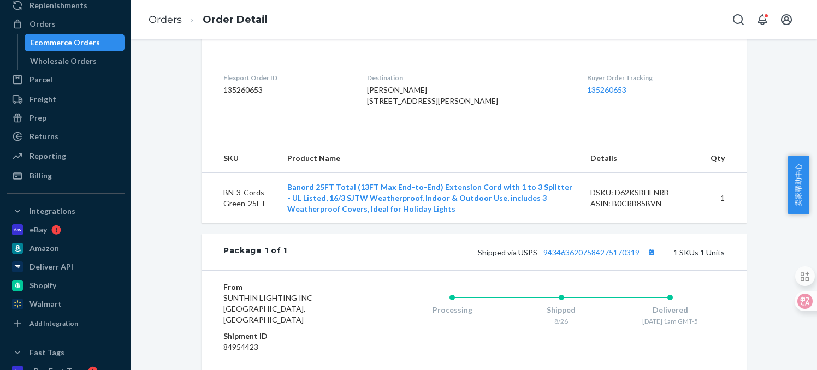
scroll to position [253, 0]
click at [604, 258] on link "9434636207584275170319" at bounding box center [591, 253] width 96 height 9
click at [164, 20] on link "Orders" at bounding box center [164, 20] width 33 height 12
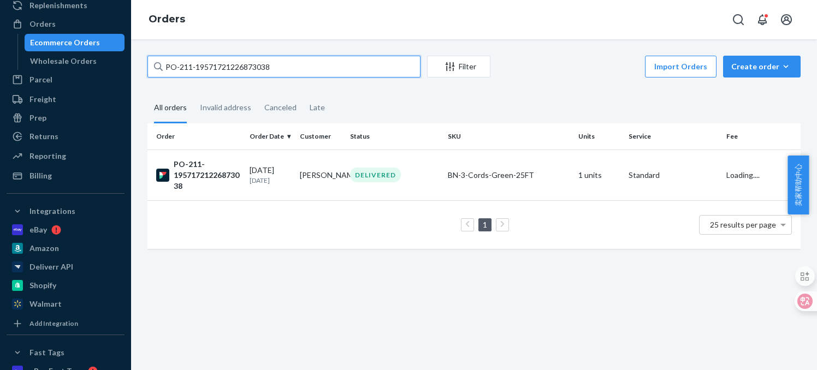
click at [186, 62] on input "PO-211-19571721226873038" at bounding box center [283, 67] width 273 height 22
paste input "08587084168312945"
type input "PO-211-08587084168312945"
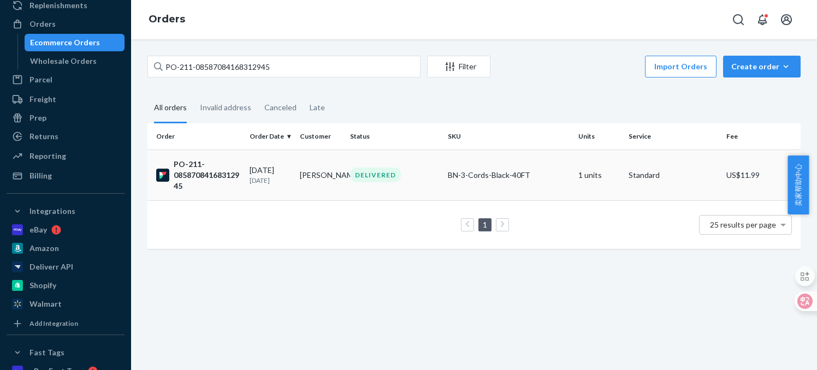
click at [210, 175] on div "PO-211-08587084168312945" at bounding box center [198, 175] width 85 height 33
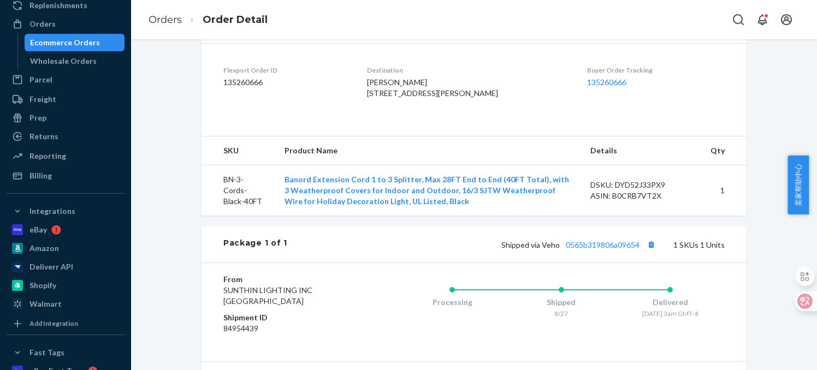
scroll to position [262, 0]
click at [599, 250] on link "0565b319806a09654" at bounding box center [603, 245] width 74 height 9
click at [158, 20] on link "Orders" at bounding box center [164, 20] width 33 height 12
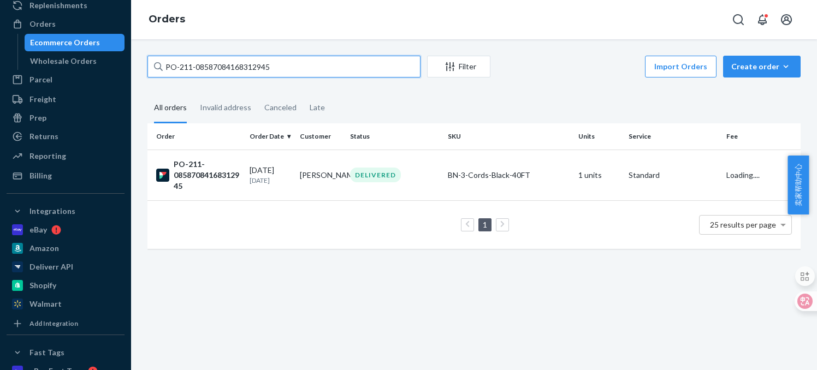
click at [221, 64] on input "PO-211-08587084168312945" at bounding box center [283, 67] width 273 height 22
paste input "19902600274550778"
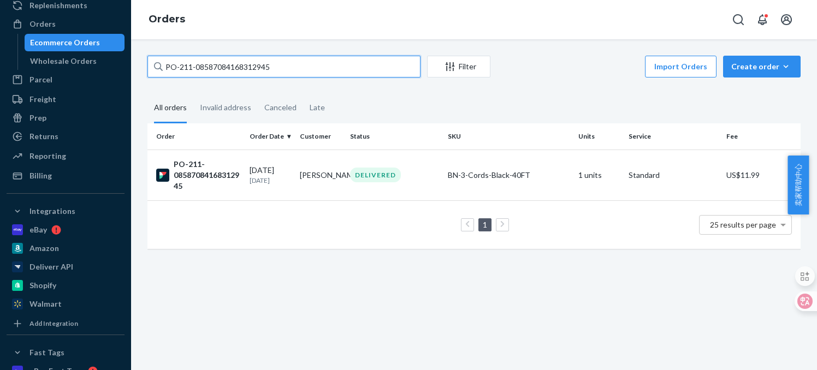
type input "PO-211-19902600274550778"
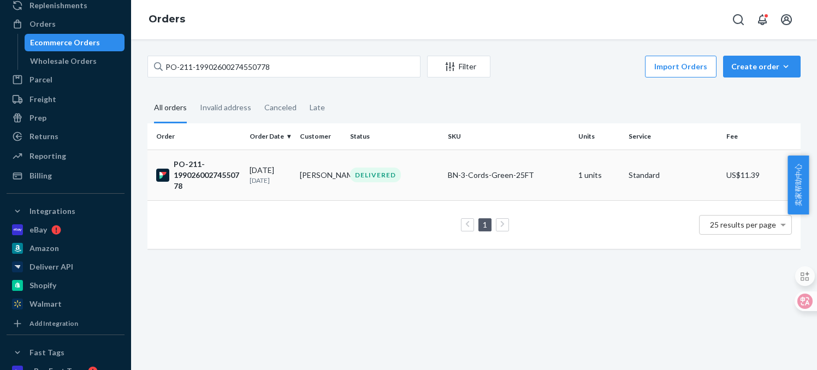
click at [223, 177] on div "PO-211-19902600274550778" at bounding box center [198, 175] width 85 height 33
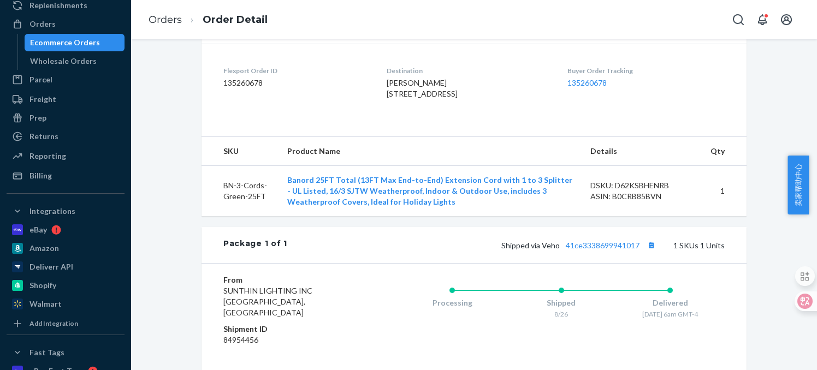
scroll to position [260, 0]
click at [598, 252] on link "41ce3338699941017" at bounding box center [603, 246] width 74 height 9
drag, startPoint x: 157, startPoint y: 20, endPoint x: 202, endPoint y: 49, distance: 53.8
click at [157, 20] on link "Orders" at bounding box center [164, 20] width 33 height 12
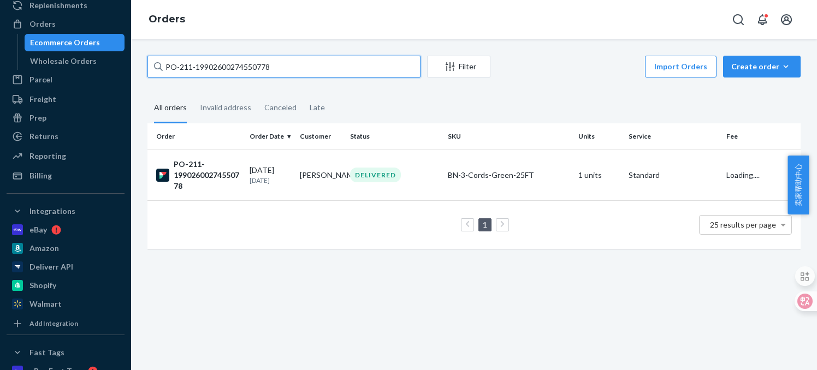
click at [235, 67] on input "PO-211-19902600274550778" at bounding box center [283, 67] width 273 height 22
paste input "04153545416313291"
type input "PO-211-04153545416313291"
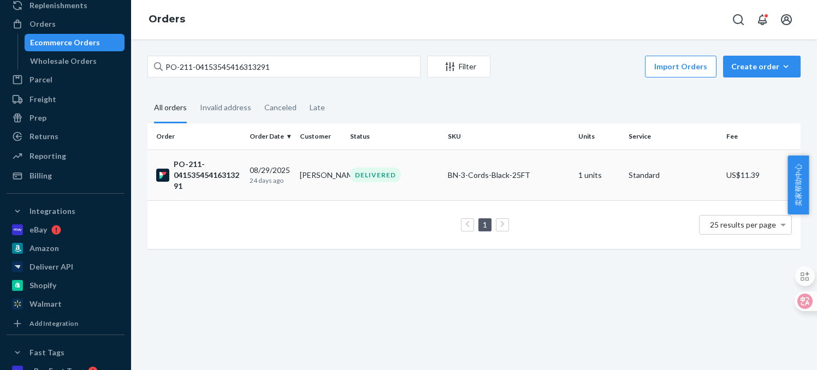
click at [216, 174] on div "PO-211-04153545416313291" at bounding box center [198, 175] width 85 height 33
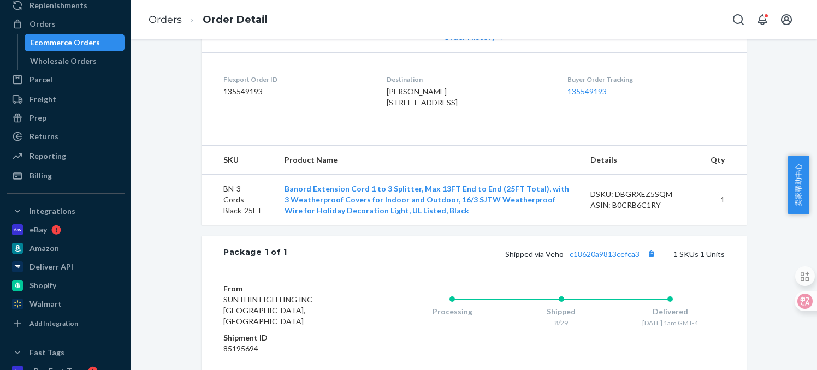
scroll to position [253, 0]
drag, startPoint x: 592, startPoint y: 274, endPoint x: 584, endPoint y: 272, distance: 8.4
click at [592, 258] on link "c18620a9813cefca3" at bounding box center [604, 253] width 70 height 9
